Goal: Navigation & Orientation: Find specific page/section

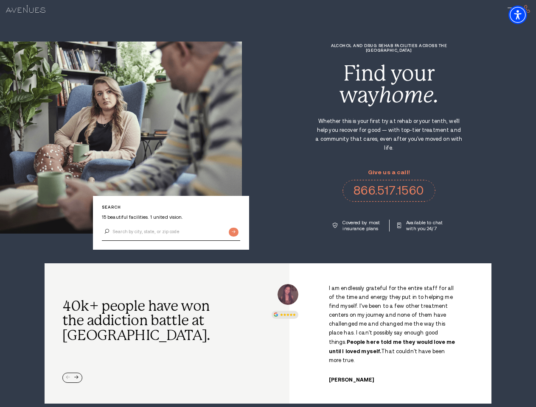
click at [268, 204] on div "Alcohol and Drug Rehab Facilities across the [GEOGRAPHIC_DATA] Find your way ho…" at bounding box center [389, 137] width 294 height 188
click at [525, 15] on img "Accessibility Menu" at bounding box center [517, 15] width 19 height 19
